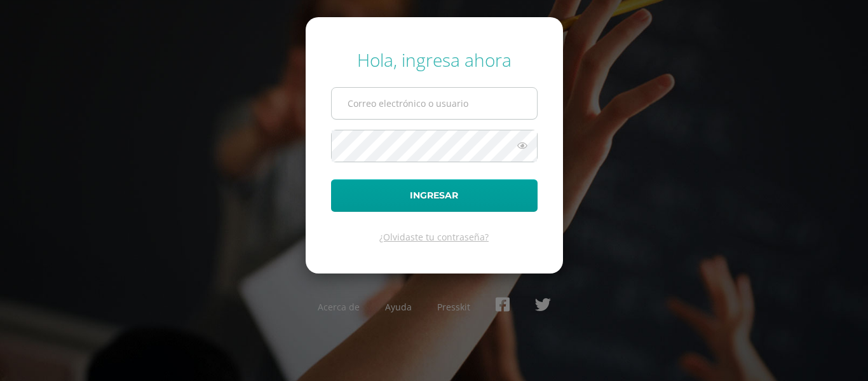
click at [423, 118] on input "text" at bounding box center [434, 103] width 205 height 31
click at [457, 107] on input "text" at bounding box center [434, 103] width 205 height 31
click at [631, 161] on div "Hola, ingresa ahora Ingresar ¿Olvidaste tu contraseña? Acerca de Ayuda Presskit" at bounding box center [434, 190] width 820 height 305
click at [529, 146] on icon at bounding box center [522, 145] width 17 height 15
click at [514, 150] on icon at bounding box center [522, 145] width 18 height 15
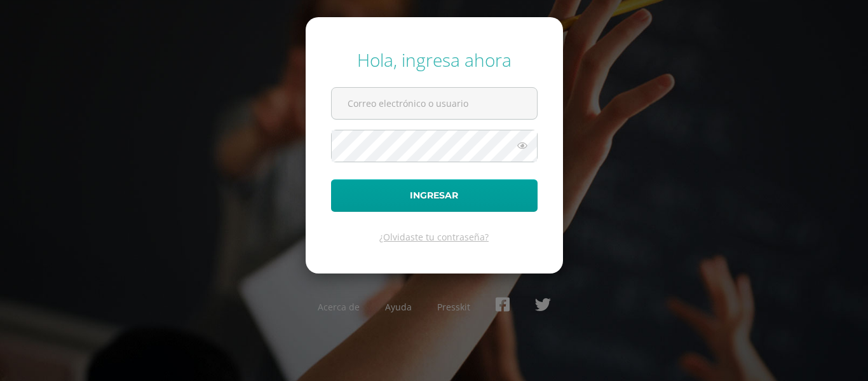
click at [508, 84] on form "Hola, ingresa ahora Ingresar ¿Olvidaste tu contraseña?" at bounding box center [434, 145] width 257 height 256
click at [496, 97] on input "text" at bounding box center [434, 103] width 205 height 31
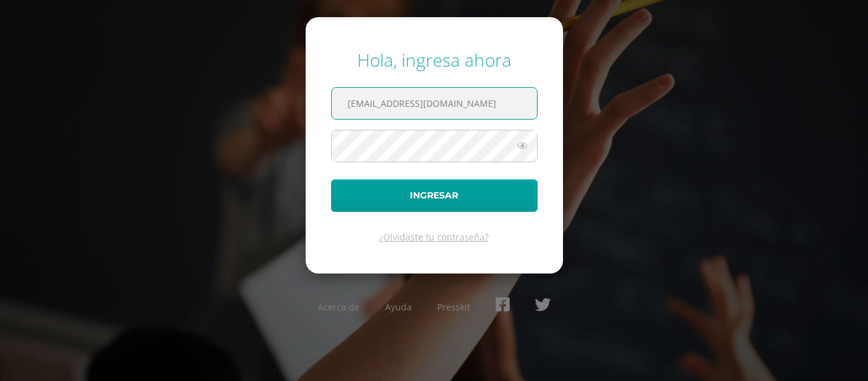
type input "josuemorale@colegiovlles.com"
click at [331, 179] on button "Ingresar" at bounding box center [434, 195] width 207 height 32
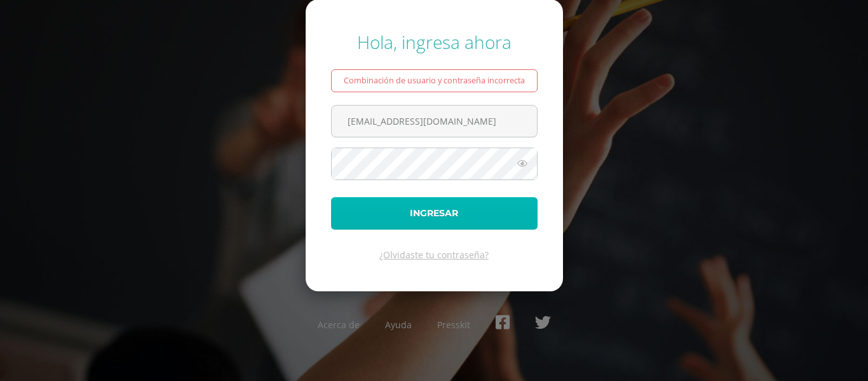
click at [483, 213] on button "Ingresar" at bounding box center [434, 213] width 207 height 32
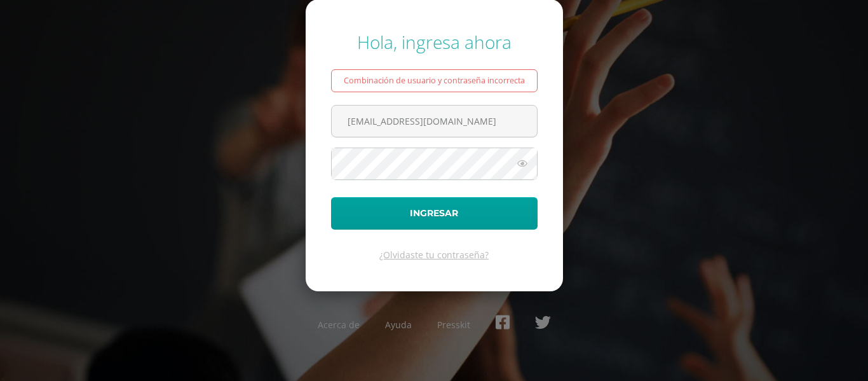
type input "[EMAIL_ADDRESS][DOMAIN_NAME]"
click at [331, 197] on button "Ingresar" at bounding box center [434, 213] width 207 height 32
type input "[EMAIL_ADDRESS][DOMAIN_NAME]"
click at [331, 197] on button "Ingresar" at bounding box center [434, 213] width 207 height 32
type input "[EMAIL_ADDRESS][DOMAIN_NAME]"
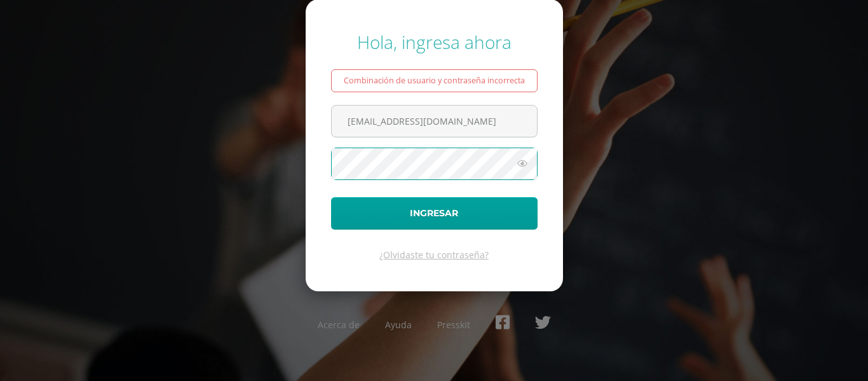
click at [331, 197] on button "Ingresar" at bounding box center [434, 213] width 207 height 32
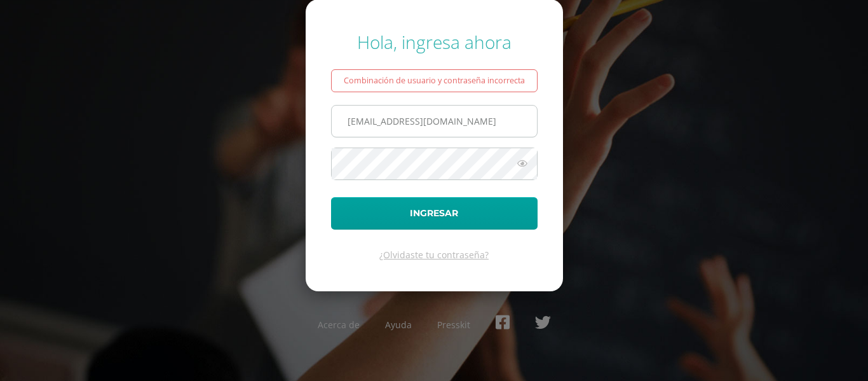
click at [444, 127] on input "[EMAIL_ADDRESS][DOMAIN_NAME]" at bounding box center [434, 121] width 205 height 31
click at [442, 126] on input "[EMAIL_ADDRESS][DOMAIN_NAME]" at bounding box center [434, 121] width 205 height 31
click at [446, 125] on input "josuemorale@colegiovlles.com" at bounding box center [434, 121] width 205 height 31
click at [435, 119] on input "josuemorale@colegiovlles.com" at bounding box center [434, 121] width 205 height 31
click at [440, 121] on input "josuemorale@colegiovlles.com" at bounding box center [434, 121] width 205 height 31
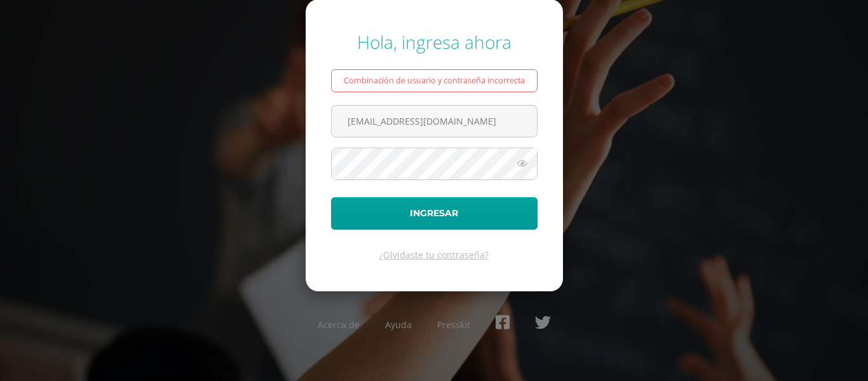
type input "[EMAIL_ADDRESS][DOMAIN_NAME]"
click at [331, 197] on button "Ingresar" at bounding box center [434, 213] width 207 height 32
type input "[EMAIL_ADDRESS][DOMAIN_NAME]"
click at [331, 197] on button "Ingresar" at bounding box center [434, 213] width 207 height 32
